Goal: Task Accomplishment & Management: Complete application form

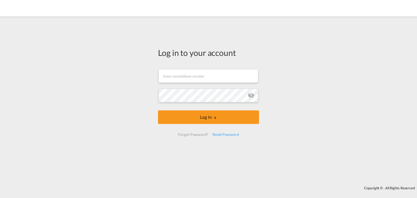
click at [203, 77] on form "Email field is required Password field is required Log In Forgot Password? Rese…" at bounding box center [208, 103] width 101 height 78
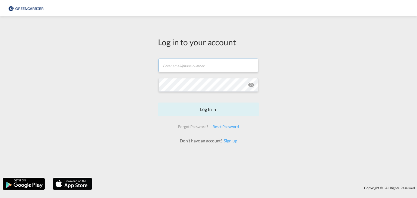
click at [201, 65] on input "text" at bounding box center [208, 66] width 100 height 14
type input "[PERSON_NAME][EMAIL_ADDRESS][DOMAIN_NAME]"
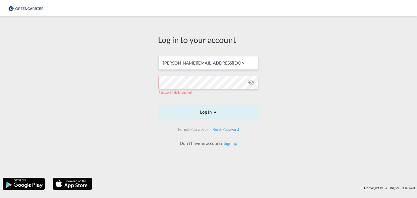
click at [196, 73] on form "[PERSON_NAME][EMAIL_ADDRESS][DOMAIN_NAME] Password field is required Log In For…" at bounding box center [208, 99] width 101 height 96
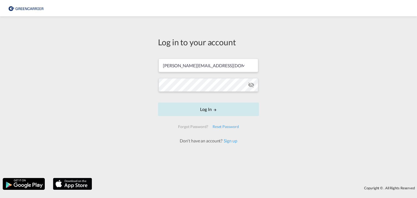
click at [215, 111] on md-icon "LOGIN" at bounding box center [215, 110] width 4 height 4
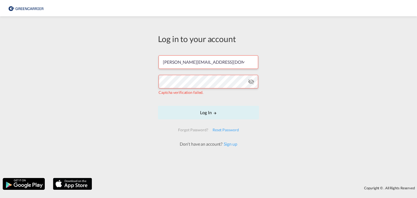
click at [252, 84] on md-icon "icon-eye-off" at bounding box center [251, 81] width 7 height 7
click at [222, 110] on button "Log In" at bounding box center [208, 113] width 101 height 14
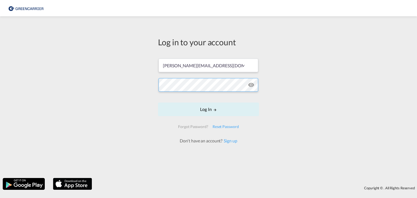
click at [158, 103] on button "Log In" at bounding box center [208, 110] width 101 height 14
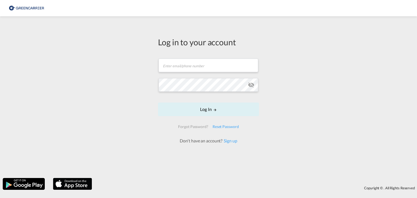
click at [187, 56] on form "Email field is required Password field is required Log In Forgot Password? Rese…" at bounding box center [208, 98] width 101 height 91
click at [182, 69] on input "text" at bounding box center [208, 66] width 100 height 14
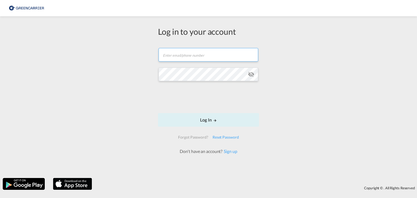
type input "[PERSON_NAME][EMAIL_ADDRESS][DOMAIN_NAME]"
click at [177, 97] on div at bounding box center [208, 99] width 417 height 198
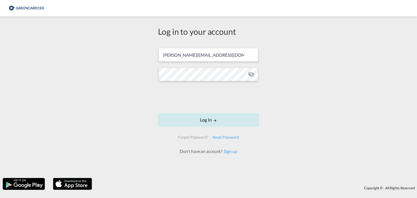
click at [223, 122] on button "Log In" at bounding box center [208, 120] width 101 height 14
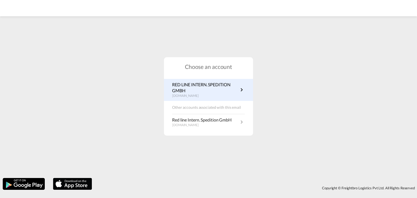
click at [215, 89] on p "RED LINE INTERN. SPEDITION GMBH" at bounding box center [205, 88] width 66 height 12
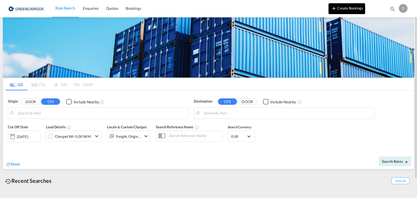
click at [349, 9] on button "Create Bookings" at bounding box center [346, 8] width 37 height 11
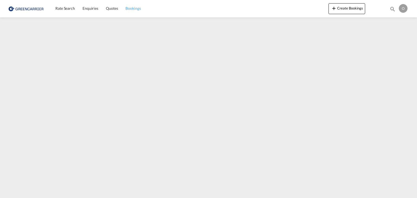
click at [131, 8] on span "Bookings" at bounding box center [132, 8] width 15 height 5
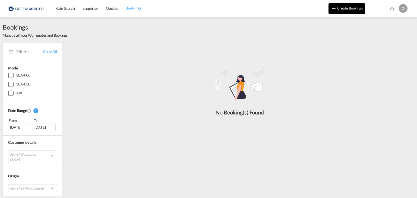
click at [344, 8] on button "Create Bookings" at bounding box center [346, 8] width 37 height 11
